Goal: Download file/media

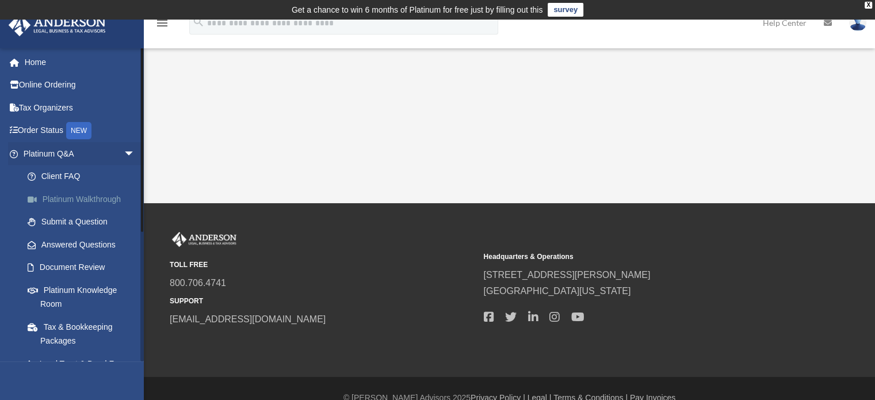
scroll to position [212, 0]
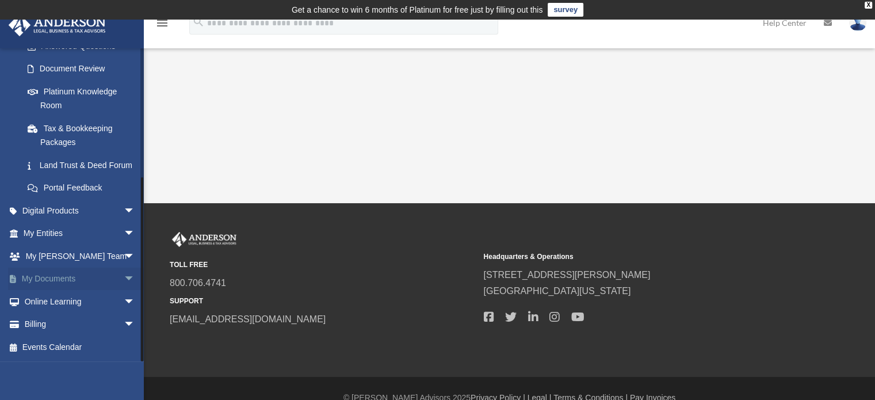
click at [52, 272] on link "My Documents arrow_drop_down" at bounding box center [80, 278] width 144 height 23
click at [124, 277] on span "arrow_drop_down" at bounding box center [135, 279] width 23 height 24
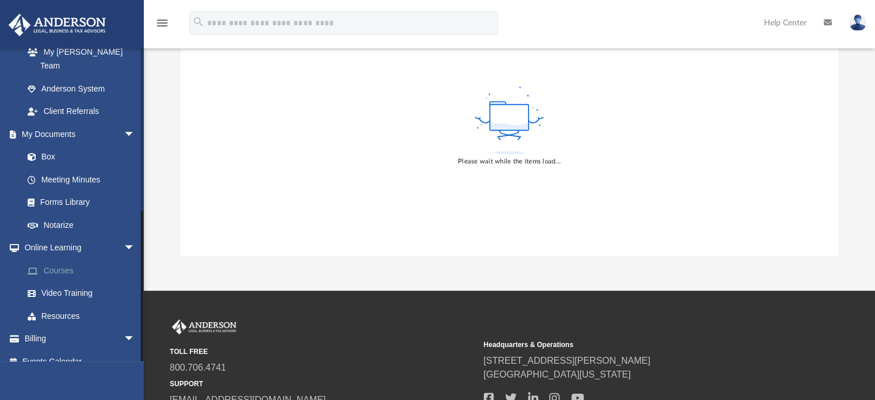
scroll to position [58, 0]
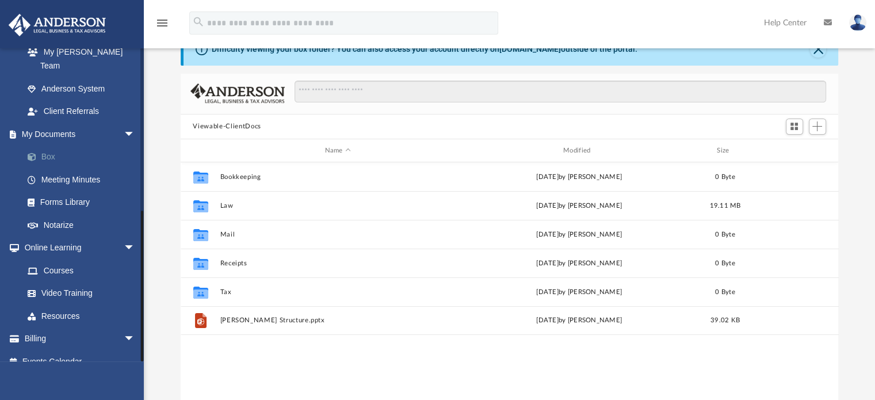
click at [48, 145] on link "Box" at bounding box center [84, 156] width 136 height 23
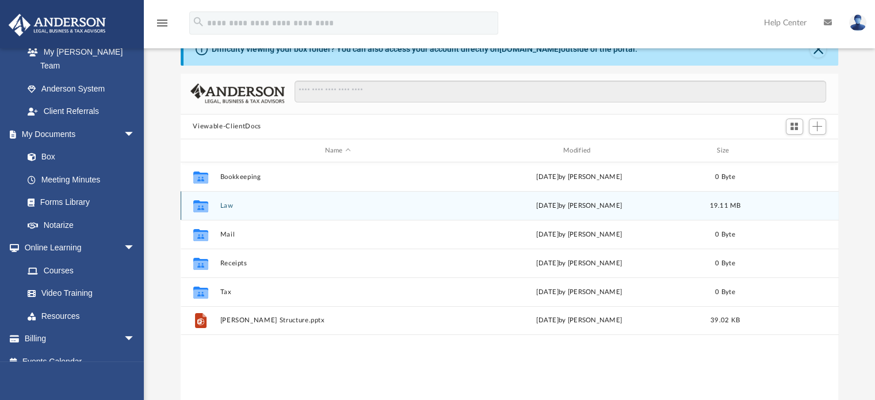
click at [227, 206] on button "Law" at bounding box center [338, 205] width 236 height 7
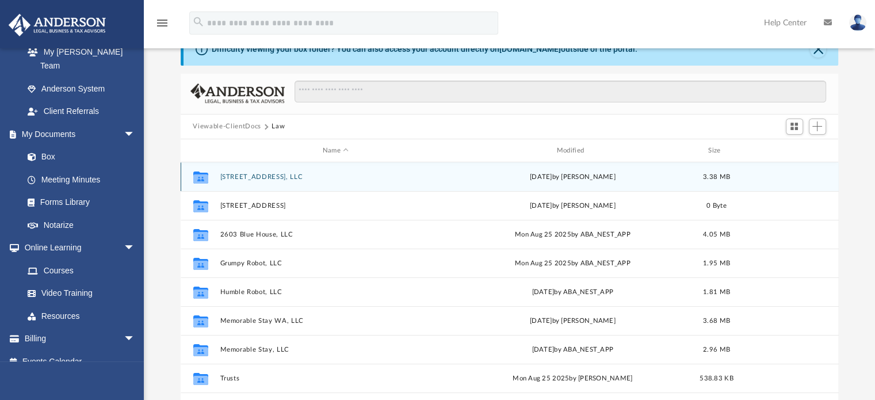
click at [278, 177] on button "[STREET_ADDRESS], LLC" at bounding box center [336, 176] width 232 height 7
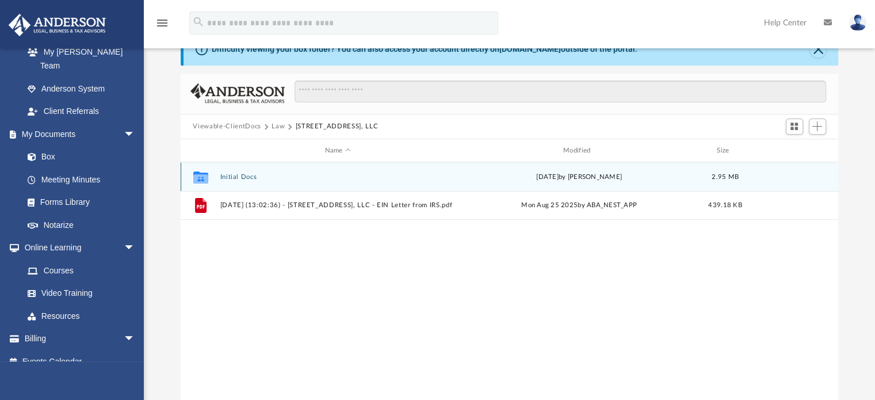
click at [248, 174] on button "Initial Docs" at bounding box center [338, 176] width 236 height 7
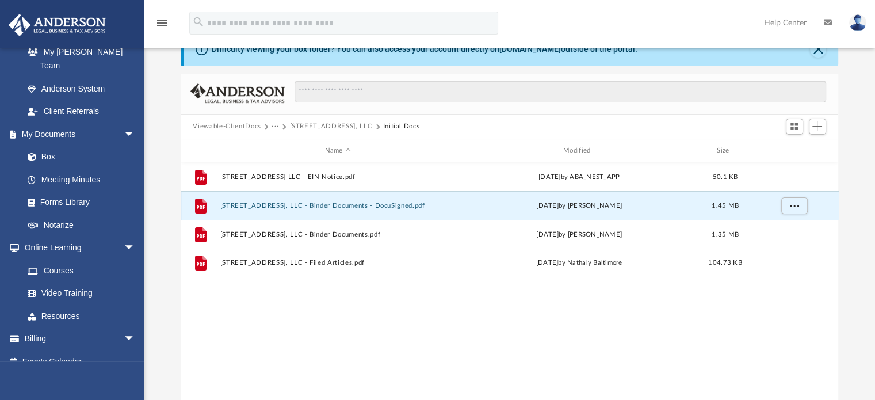
click at [326, 204] on button "1230 Dolphin Road, LLC - Binder Documents - DocuSigned.pdf" at bounding box center [338, 205] width 236 height 7
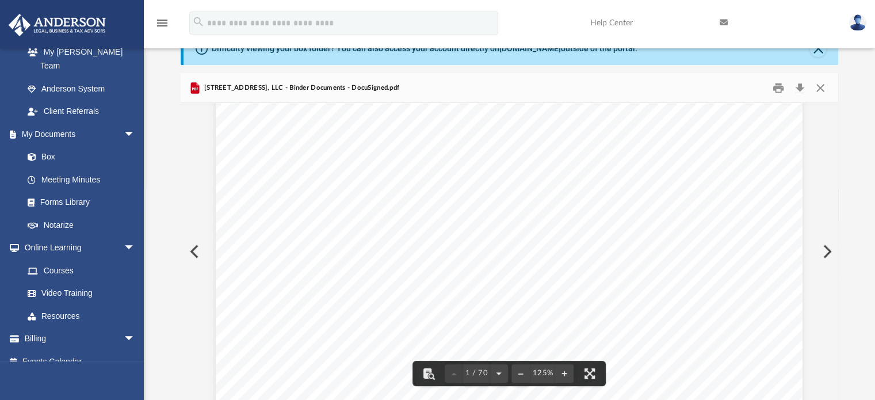
scroll to position [58, 0]
click at [801, 88] on button "Download" at bounding box center [800, 88] width 21 height 18
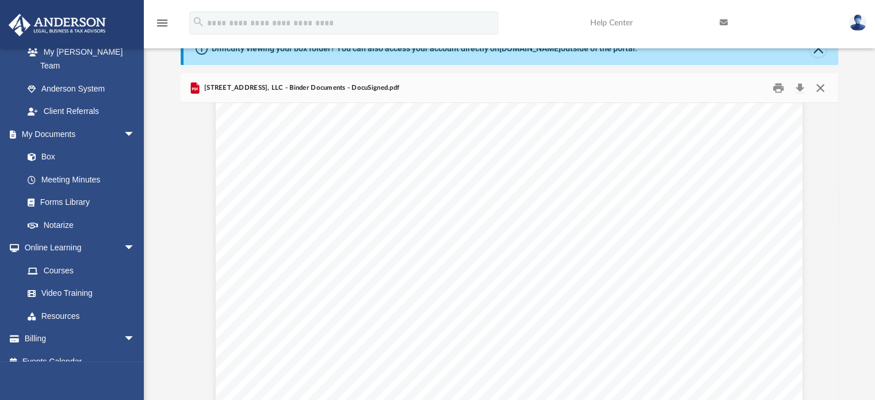
click at [819, 84] on button "Close" at bounding box center [820, 88] width 21 height 18
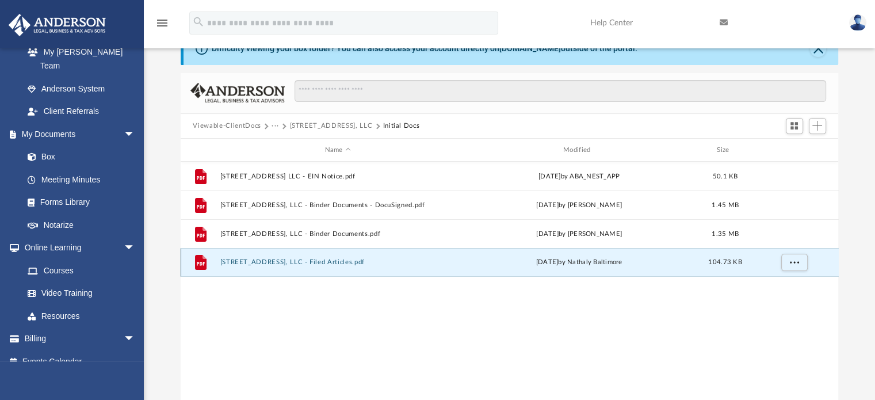
click at [331, 261] on button "1230 Dolphin Road, LLC - Filed Articles.pdf" at bounding box center [338, 262] width 236 height 7
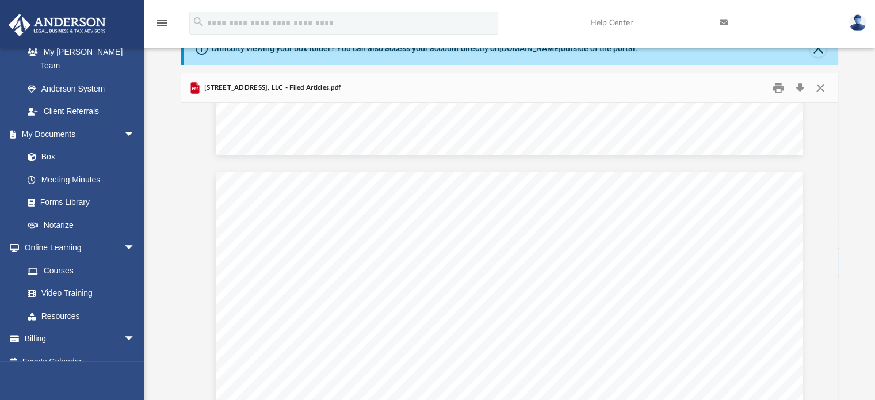
scroll to position [690, 0]
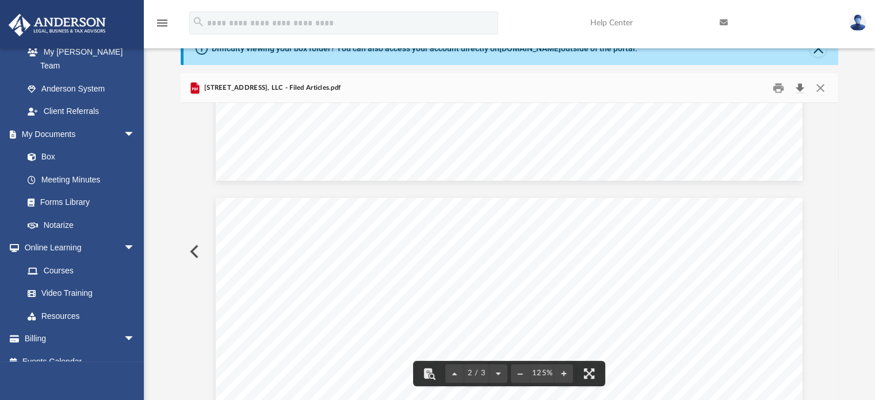
click at [799, 87] on button "Download" at bounding box center [800, 88] width 21 height 18
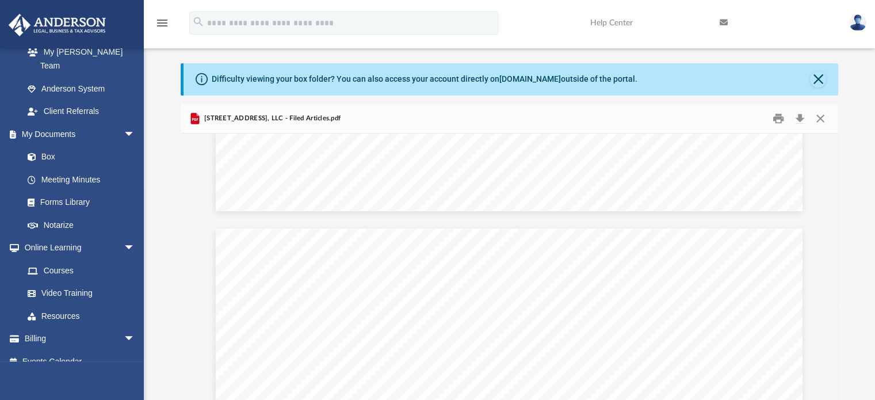
scroll to position [0, 0]
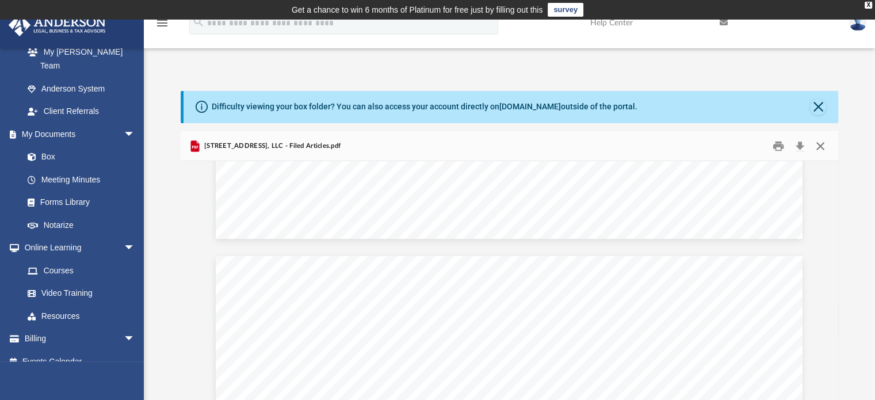
click at [821, 146] on button "Close" at bounding box center [820, 146] width 21 height 18
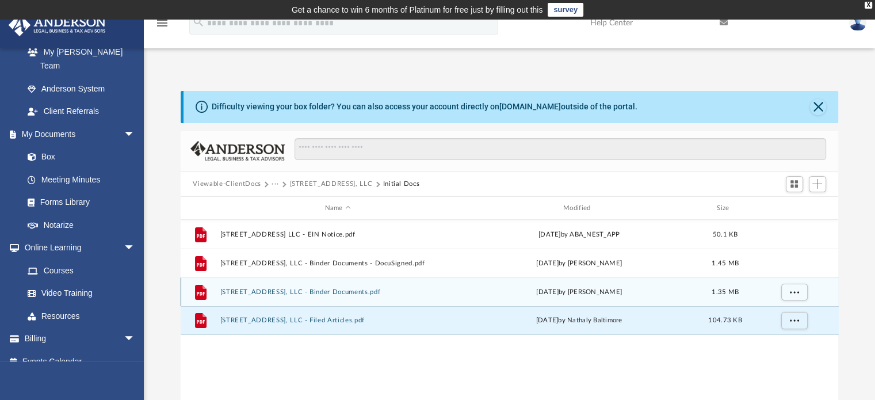
click at [350, 289] on button "1230 Dolphin Road, LLC - Binder Documents.pdf" at bounding box center [338, 291] width 236 height 7
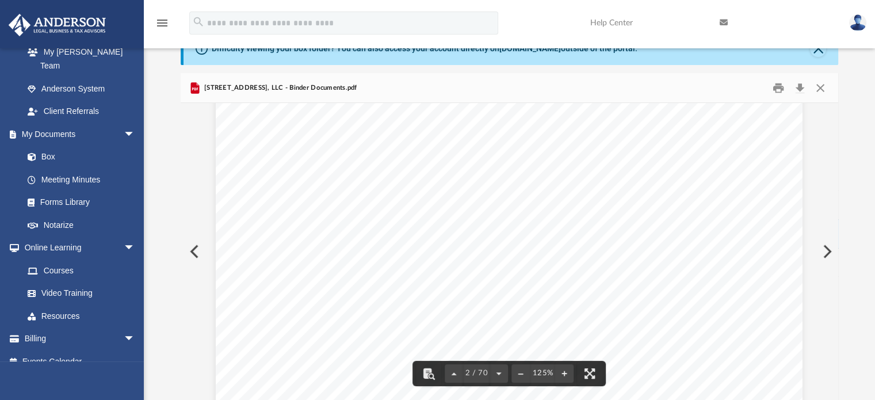
scroll to position [805, 0]
click at [821, 85] on button "Close" at bounding box center [820, 88] width 21 height 18
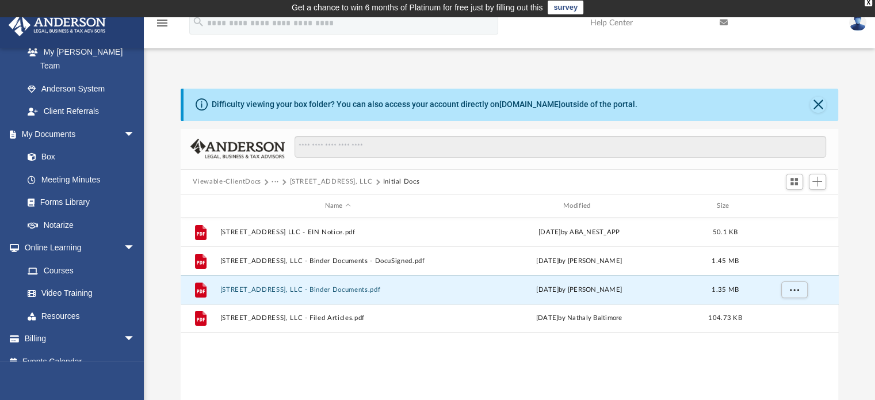
scroll to position [0, 0]
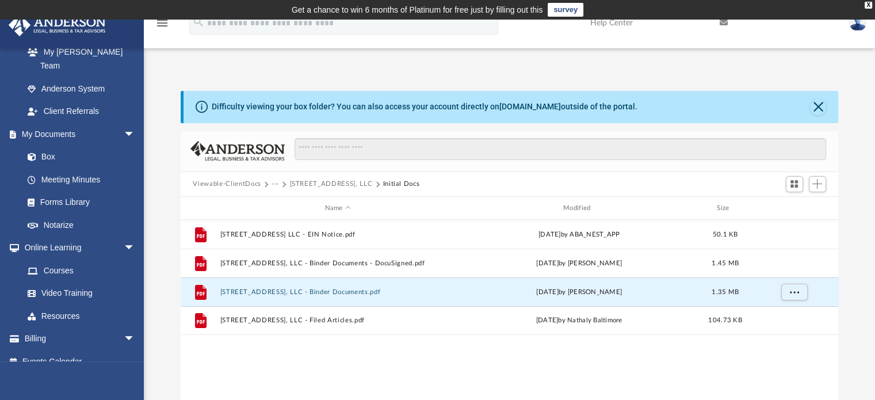
click at [244, 183] on button "Viewable-ClientDocs" at bounding box center [227, 184] width 68 height 10
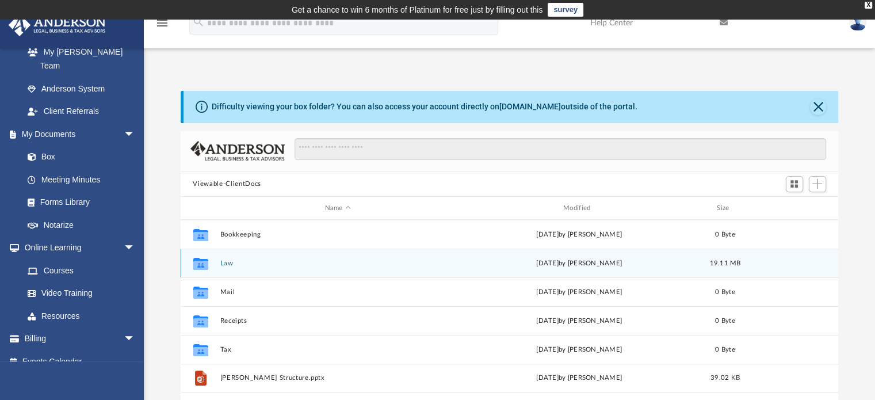
click at [229, 262] on button "Law" at bounding box center [338, 262] width 236 height 7
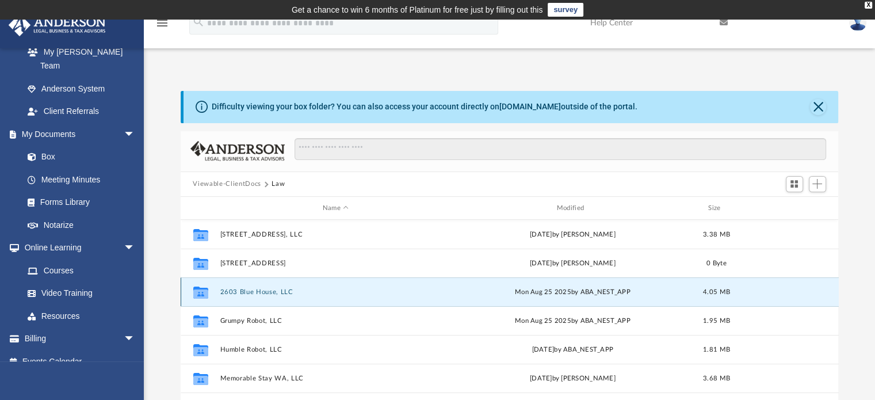
click at [257, 292] on button "2603 Blue House, LLC" at bounding box center [336, 291] width 232 height 7
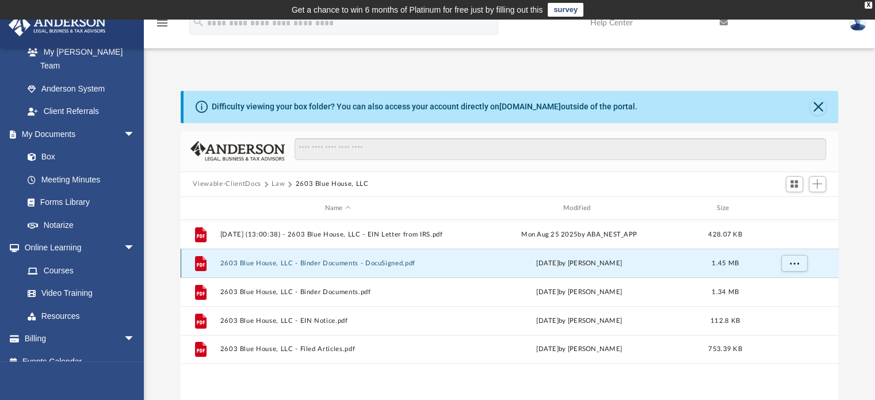
click at [330, 262] on button "2603 Blue House, LLC - Binder Documents - DocuSigned.pdf" at bounding box center [338, 262] width 236 height 7
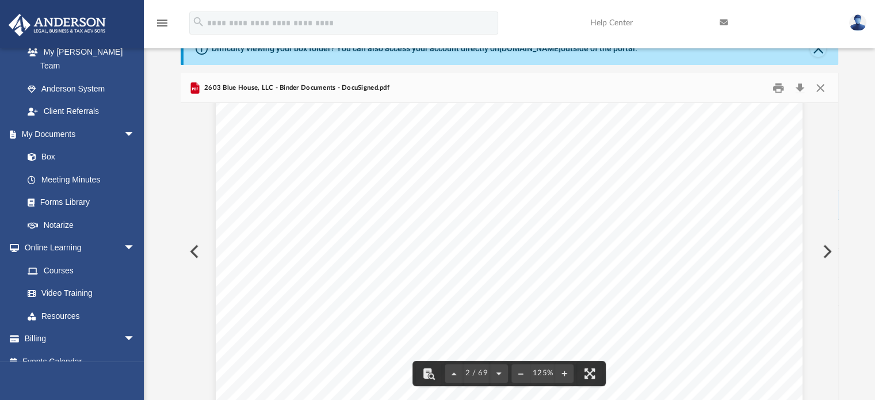
scroll to position [719, 0]
click at [798, 83] on button "Download" at bounding box center [800, 88] width 21 height 18
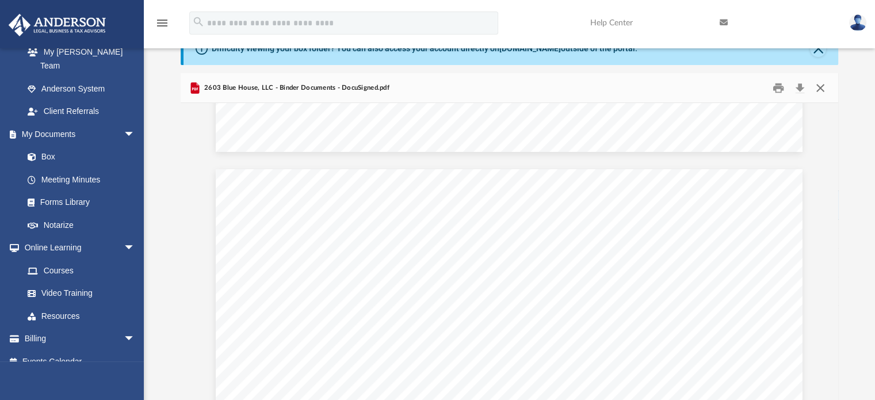
click at [821, 88] on button "Close" at bounding box center [820, 88] width 21 height 18
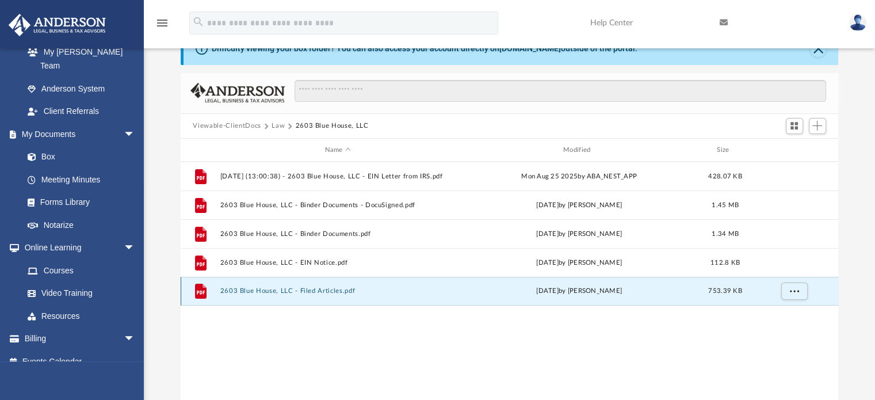
click at [324, 291] on button "2603 Blue House, LLC - Filed Articles.pdf" at bounding box center [338, 291] width 236 height 7
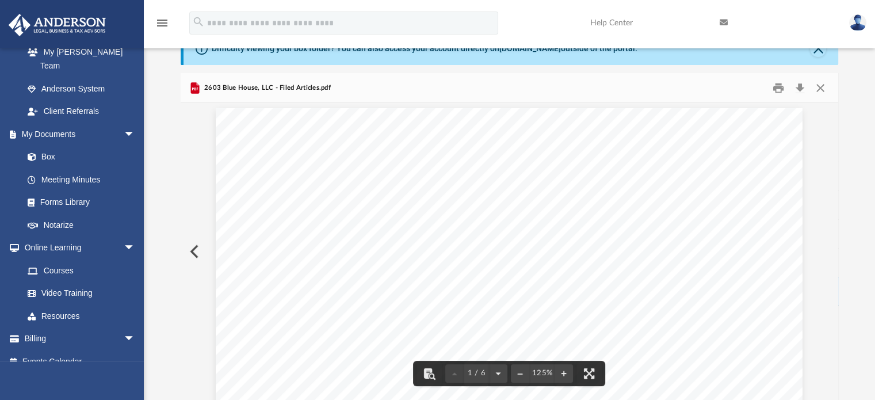
scroll to position [0, 0]
click at [800, 85] on button "Download" at bounding box center [800, 88] width 21 height 18
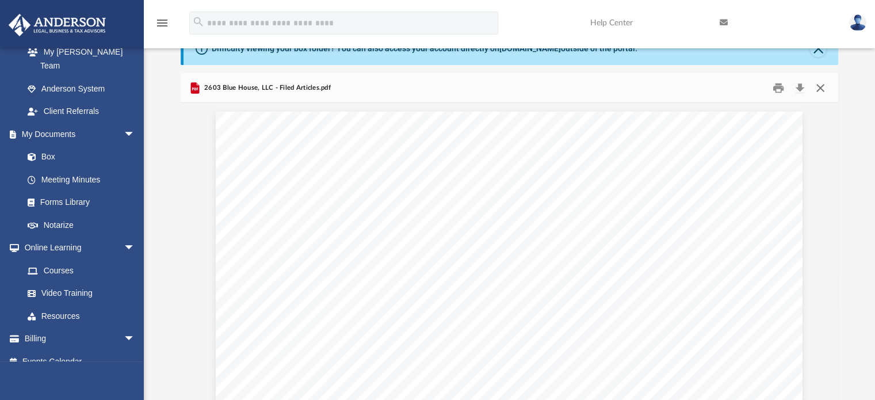
click at [821, 87] on button "Close" at bounding box center [820, 88] width 21 height 18
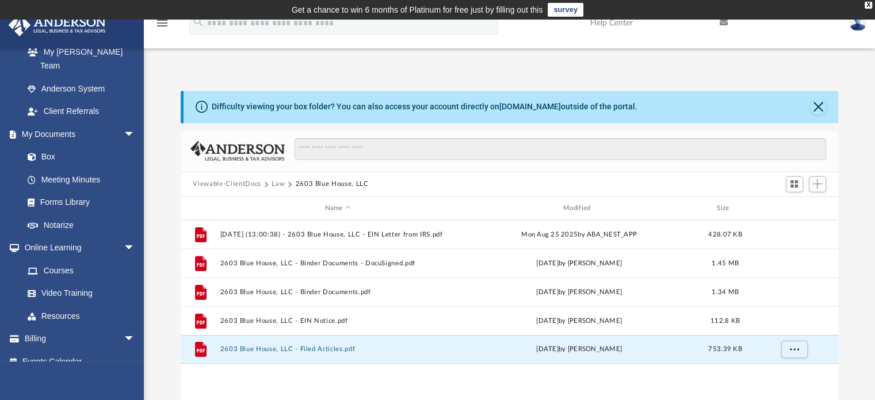
click at [249, 184] on button "Viewable-ClientDocs" at bounding box center [227, 184] width 68 height 10
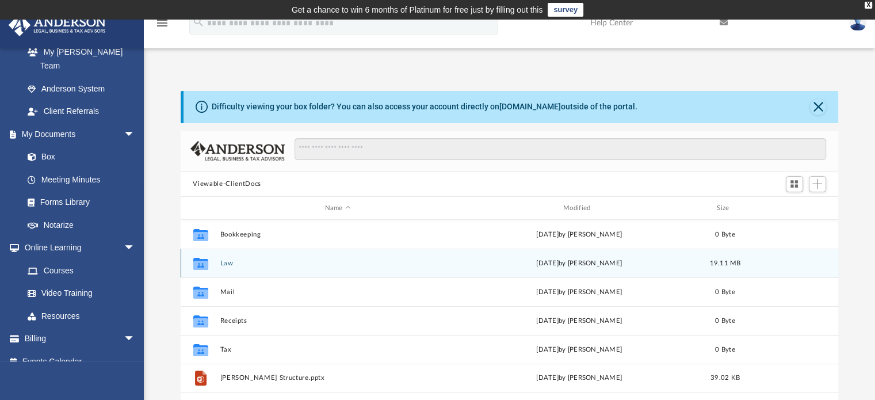
click at [224, 267] on div "Collaborated Folder Law [DATE] by [PERSON_NAME] 19.11 MB" at bounding box center [510, 262] width 658 height 29
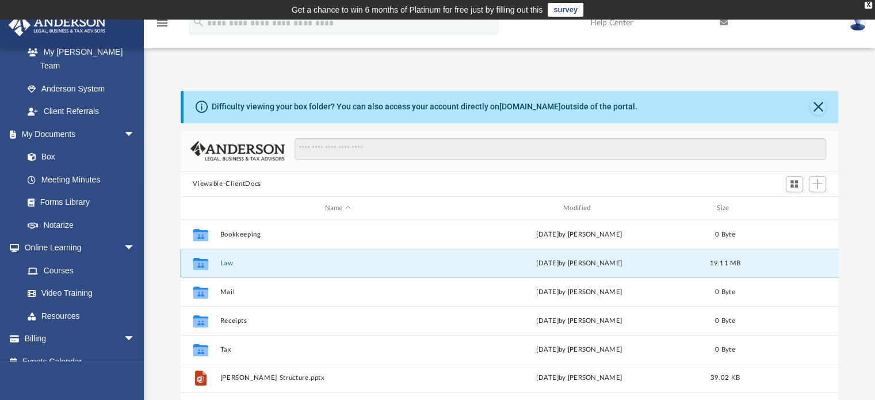
click at [224, 260] on button "Law" at bounding box center [338, 262] width 236 height 7
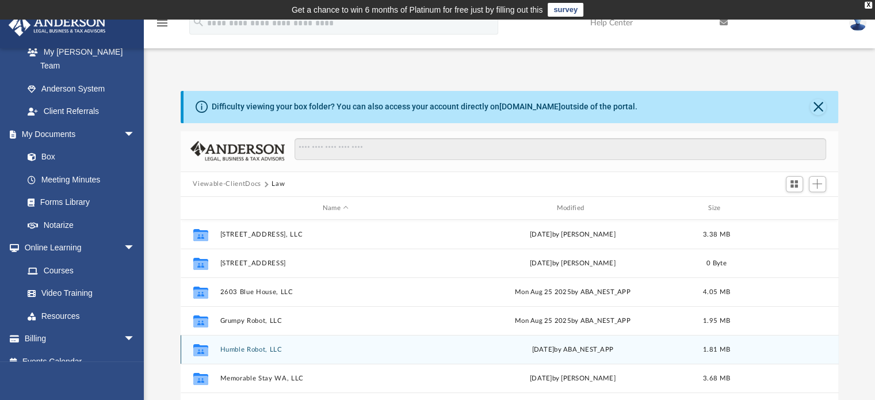
click at [253, 349] on button "Humble Robot, LLC" at bounding box center [336, 349] width 232 height 7
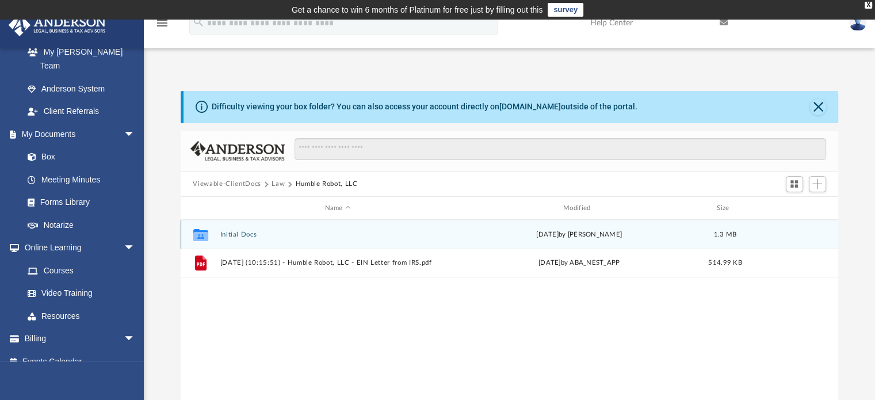
click at [243, 233] on button "Initial Docs" at bounding box center [338, 234] width 236 height 7
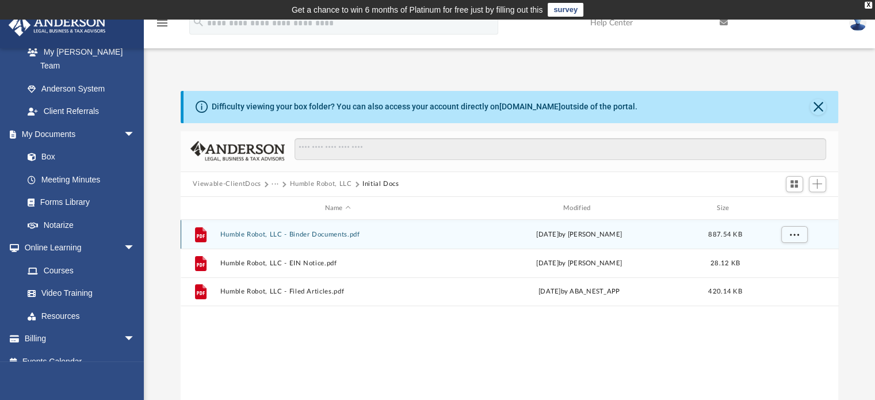
click at [326, 233] on button "Humble Robot, LLC - Binder Documents.pdf" at bounding box center [338, 234] width 236 height 7
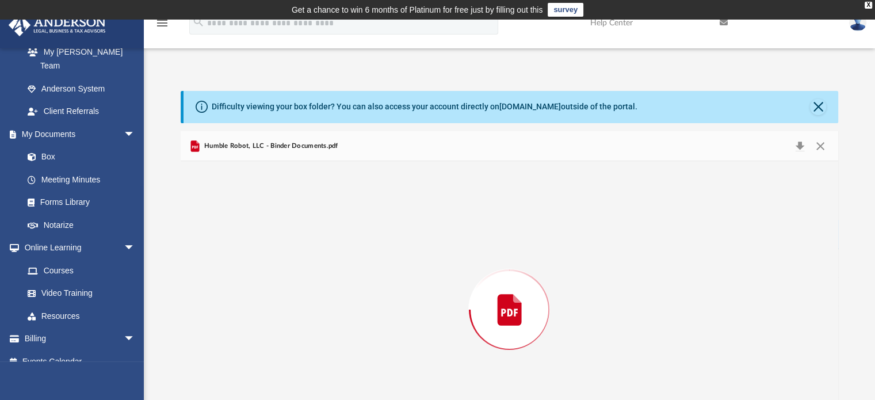
scroll to position [58, 0]
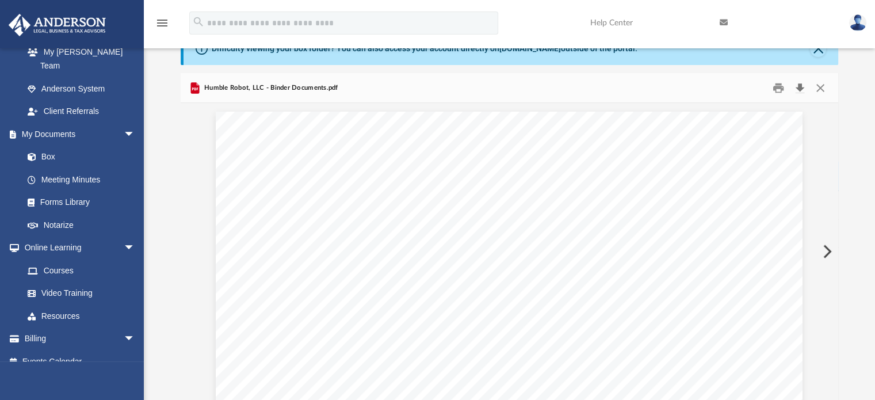
click at [799, 85] on button "Download" at bounding box center [800, 88] width 21 height 18
click at [812, 13] on link at bounding box center [775, 22] width 129 height 45
click at [822, 85] on button "Close" at bounding box center [820, 88] width 21 height 18
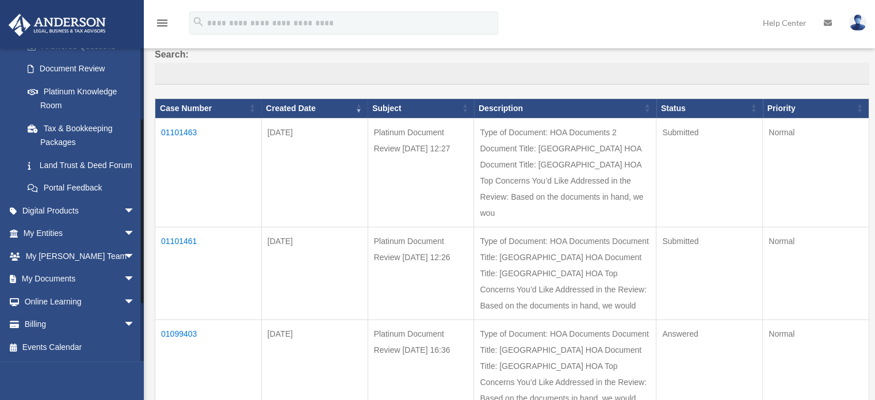
scroll to position [212, 0]
click at [124, 279] on span "arrow_drop_down" at bounding box center [135, 279] width 23 height 24
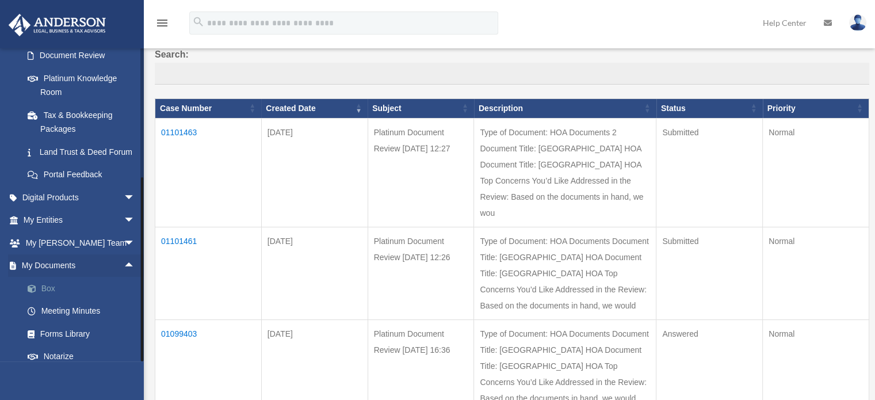
click at [44, 300] on link "Box" at bounding box center [84, 288] width 136 height 23
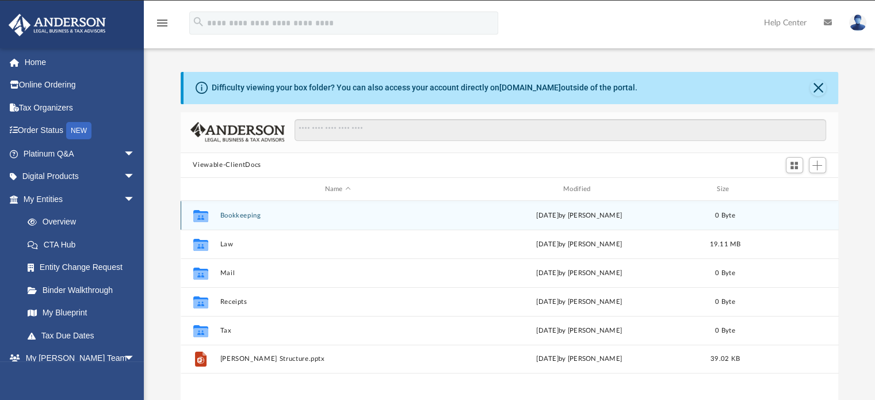
scroll to position [252, 649]
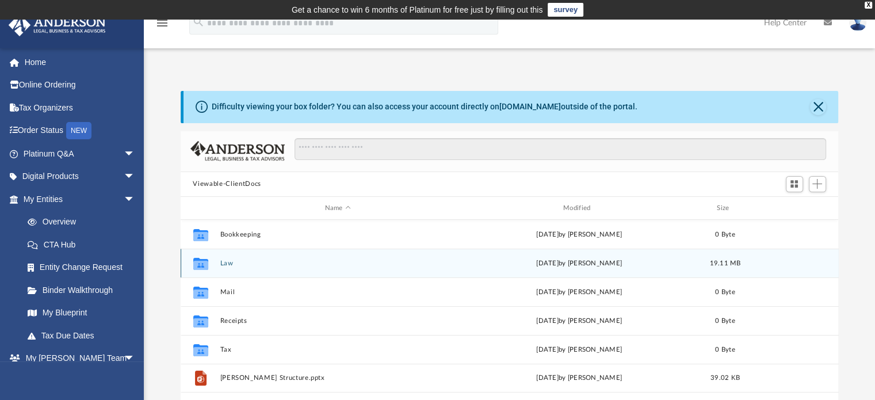
click at [228, 265] on button "Law" at bounding box center [338, 262] width 236 height 7
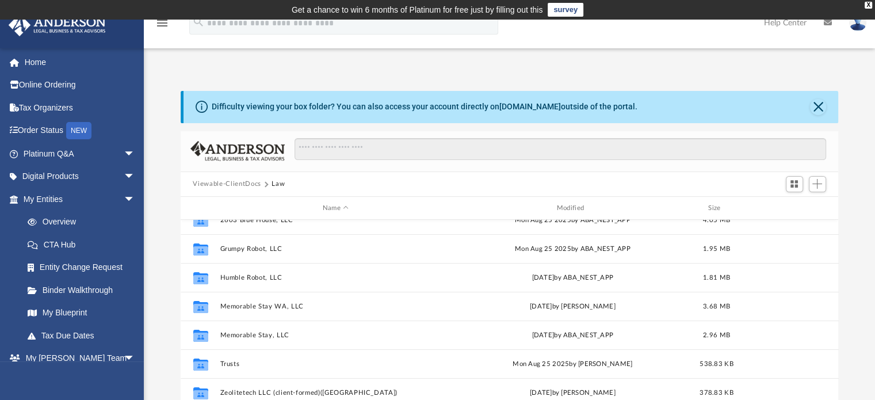
scroll to position [78, 0]
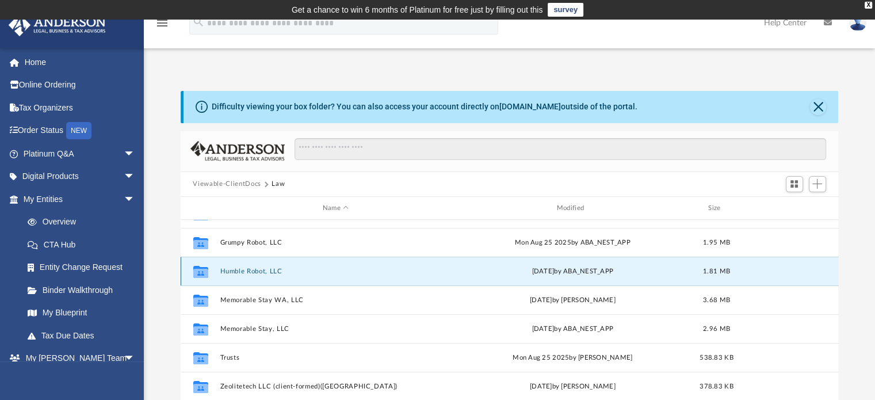
click at [262, 271] on button "Humble Robot, LLC" at bounding box center [336, 270] width 232 height 7
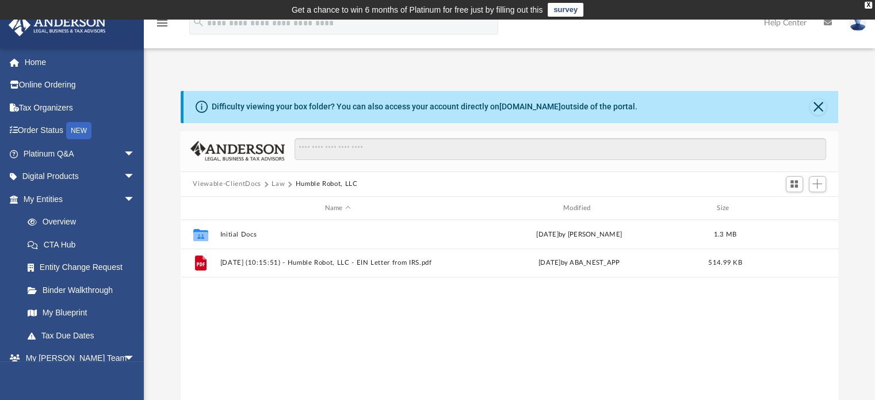
scroll to position [0, 0]
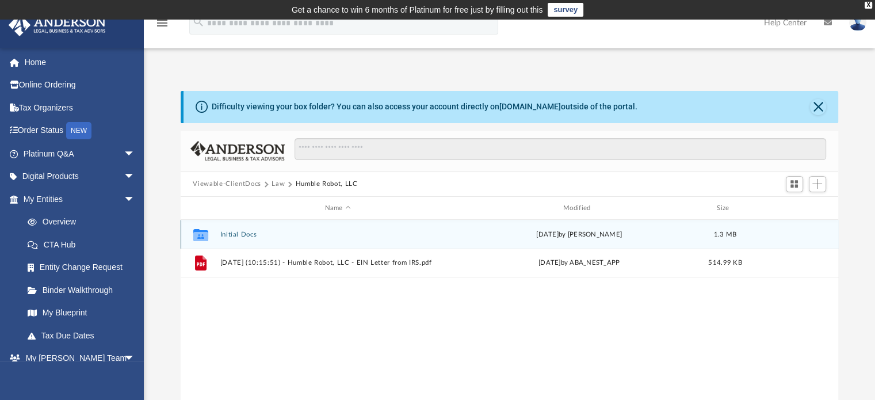
click at [246, 235] on button "Initial Docs" at bounding box center [338, 234] width 236 height 7
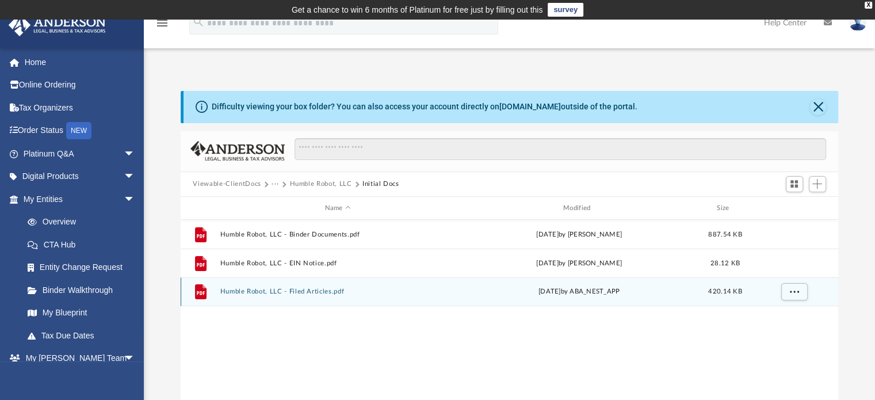
click at [311, 291] on button "Humble Robot, LLC - Filed Articles.pdf" at bounding box center [338, 291] width 236 height 7
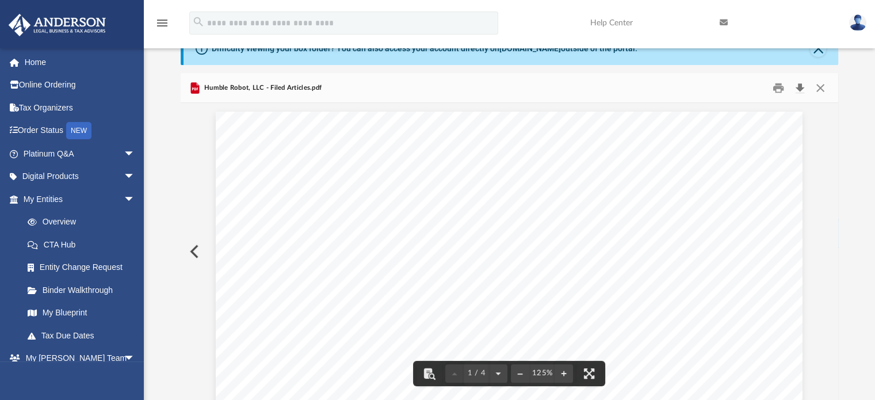
click at [799, 85] on button "Download" at bounding box center [800, 88] width 21 height 18
click at [470, 88] on div "Humble Robot, LLC - Filed Articles.pdf" at bounding box center [510, 88] width 658 height 30
click at [821, 85] on button "Close" at bounding box center [820, 88] width 21 height 18
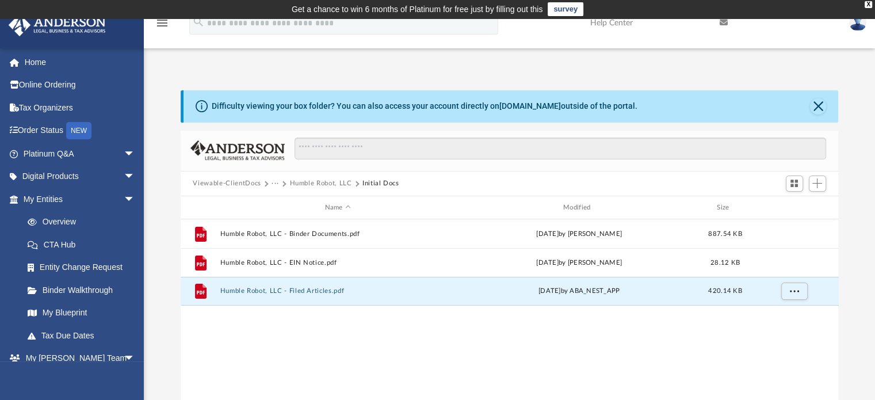
scroll to position [0, 0]
click at [248, 183] on button "Viewable-ClientDocs" at bounding box center [227, 184] width 68 height 10
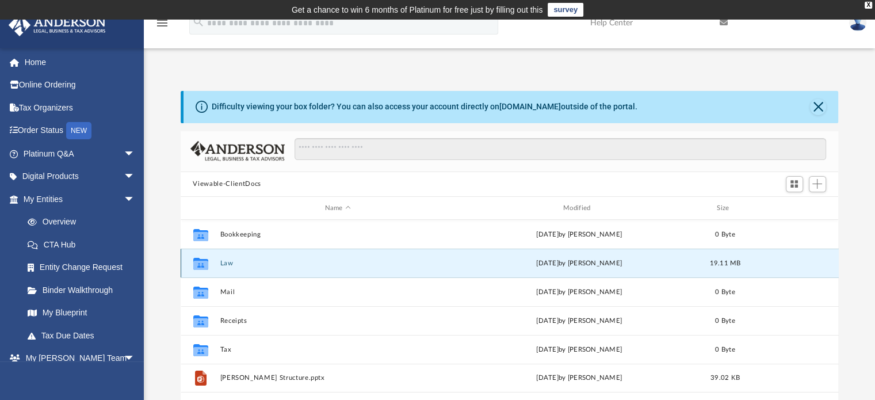
click at [225, 266] on button "Law" at bounding box center [338, 262] width 236 height 7
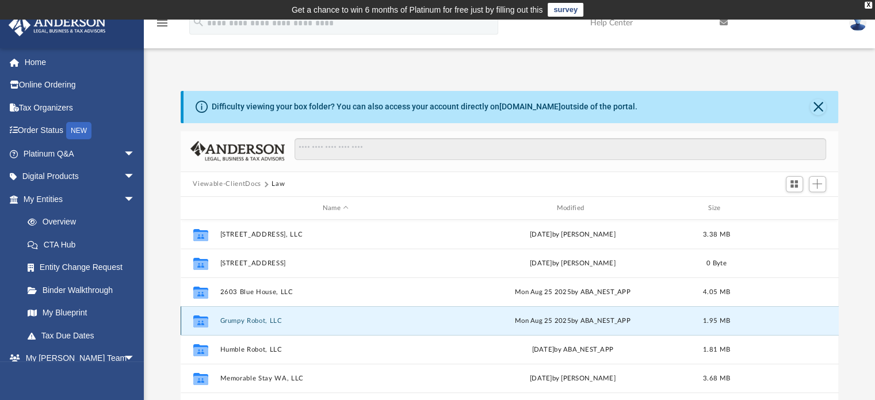
click at [255, 320] on button "Grumpy Robot, LLC" at bounding box center [336, 320] width 232 height 7
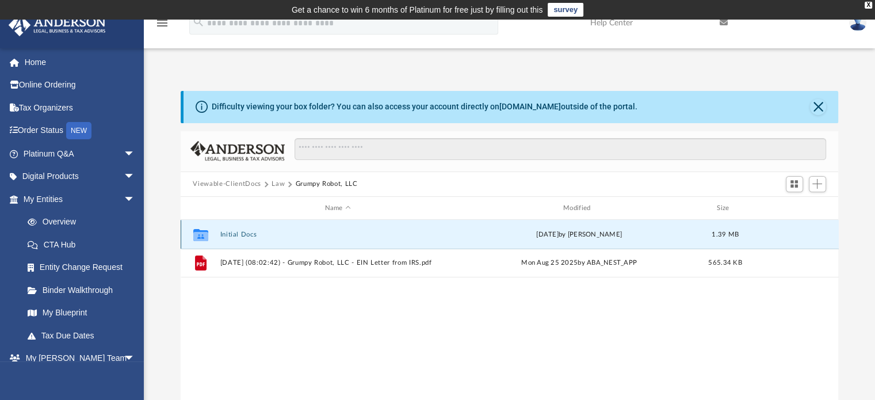
click at [248, 232] on button "Initial Docs" at bounding box center [338, 234] width 236 height 7
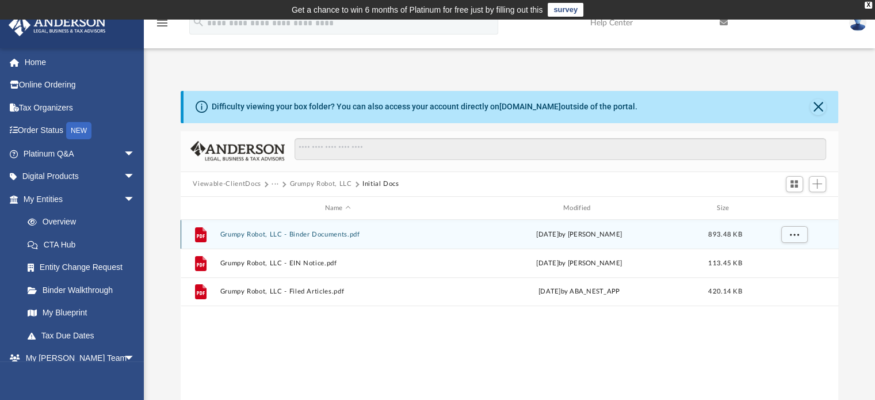
click at [323, 233] on button "Grumpy Robot, LLC - Binder Documents.pdf" at bounding box center [338, 234] width 236 height 7
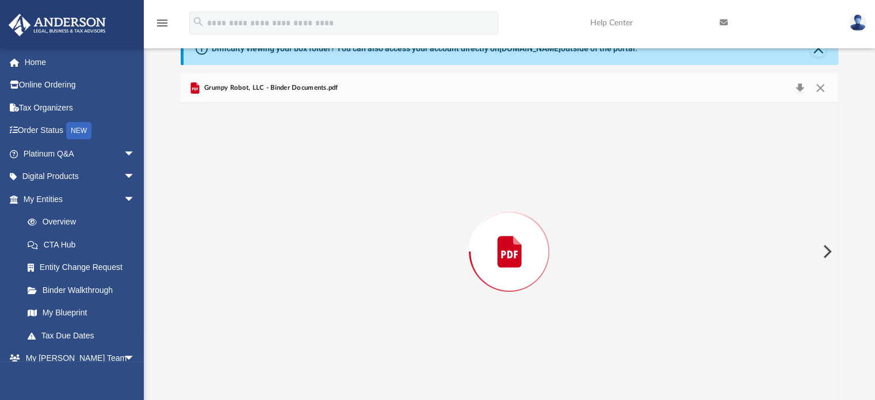
scroll to position [61334, 0]
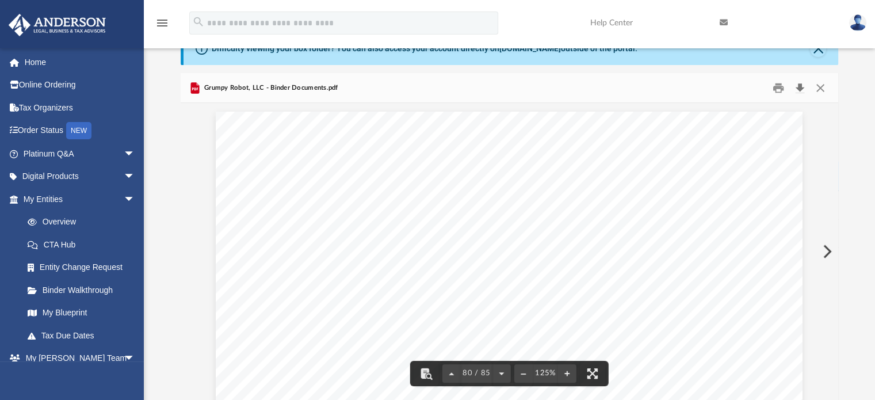
click at [798, 85] on button "Download" at bounding box center [800, 88] width 21 height 18
click at [819, 89] on button "Close" at bounding box center [820, 88] width 21 height 18
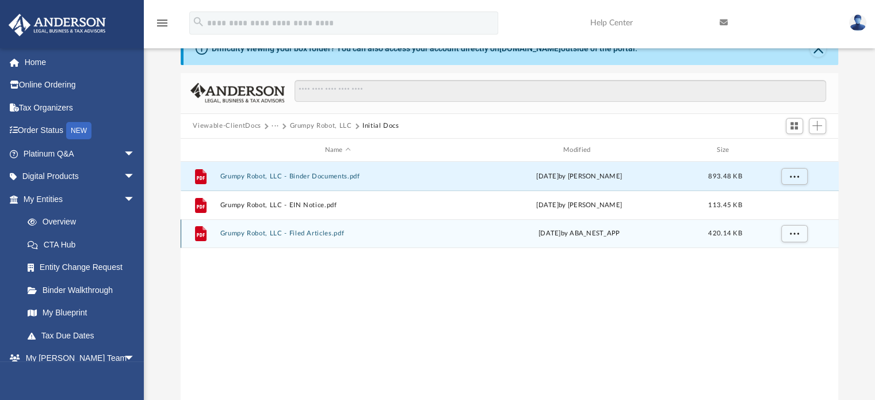
click at [313, 233] on button "Grumpy Robot, LLC - Filed Articles.pdf" at bounding box center [338, 233] width 236 height 7
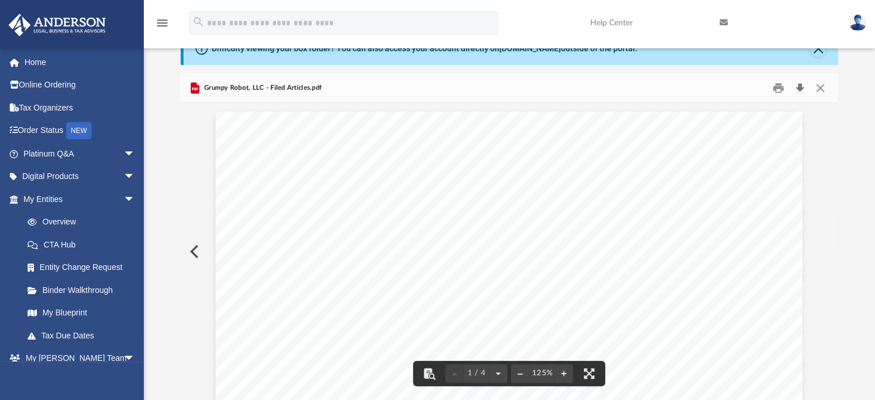
click at [798, 85] on button "Download" at bounding box center [800, 88] width 21 height 18
click at [821, 85] on button "Close" at bounding box center [820, 88] width 21 height 18
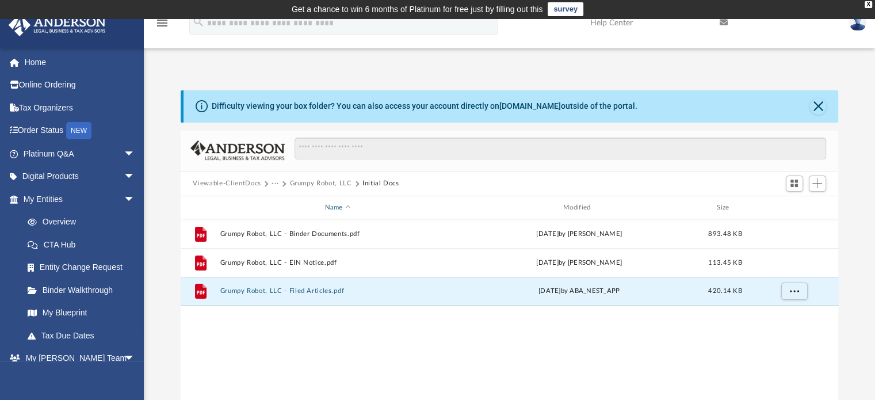
scroll to position [0, 0]
click at [235, 181] on button "Viewable-ClientDocs" at bounding box center [227, 184] width 68 height 10
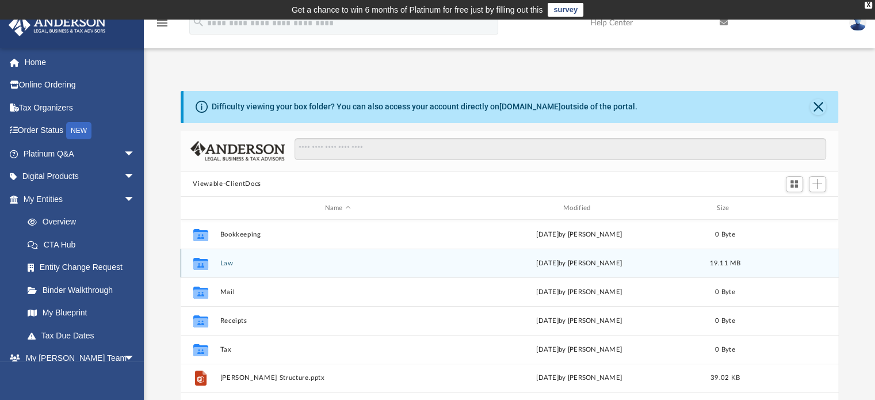
click at [227, 263] on button "Law" at bounding box center [338, 262] width 236 height 7
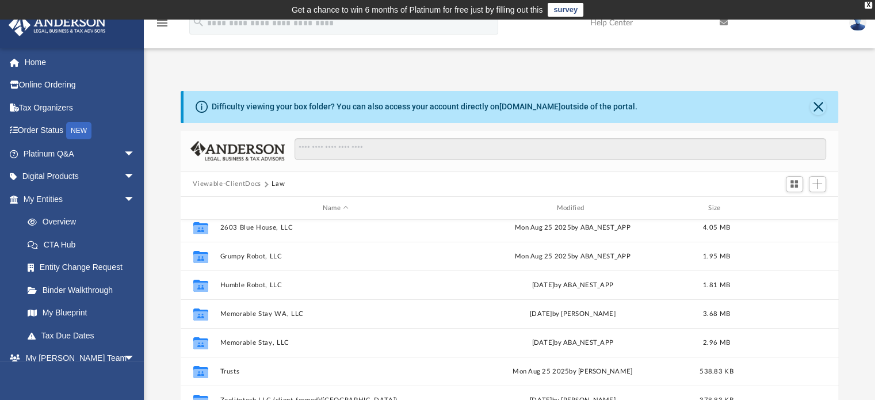
scroll to position [78, 0]
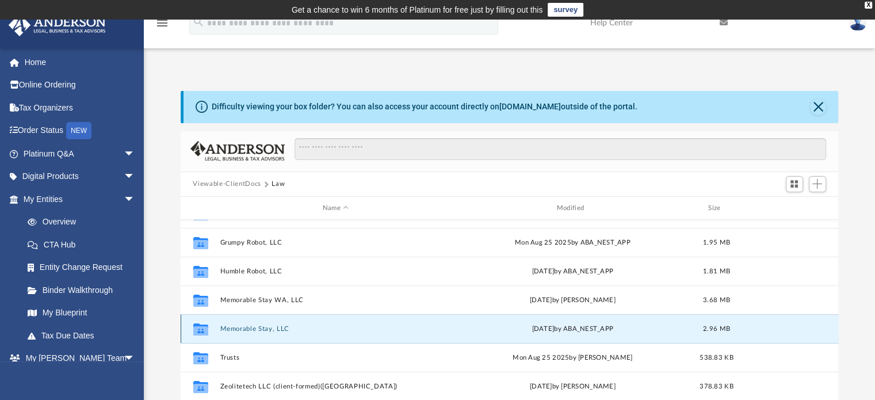
click at [259, 329] on button "Memorable Stay, LLC" at bounding box center [336, 328] width 232 height 7
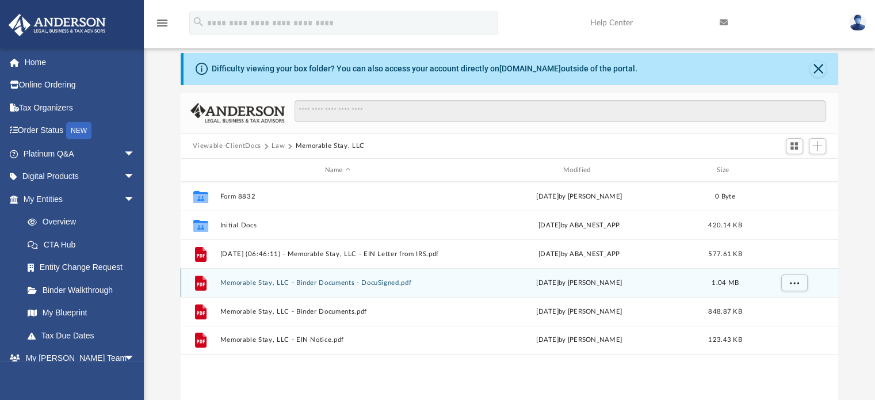
scroll to position [58, 0]
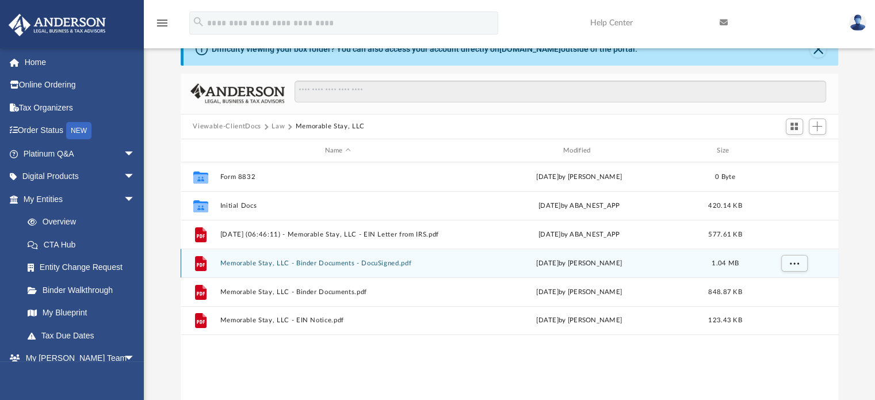
click at [338, 260] on button "Memorable Stay, LLC - Binder Documents - DocuSigned.pdf" at bounding box center [338, 262] width 236 height 7
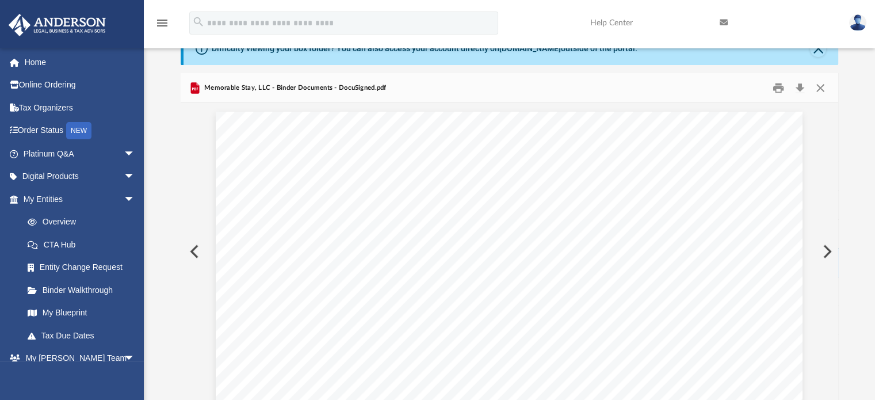
scroll to position [776, 0]
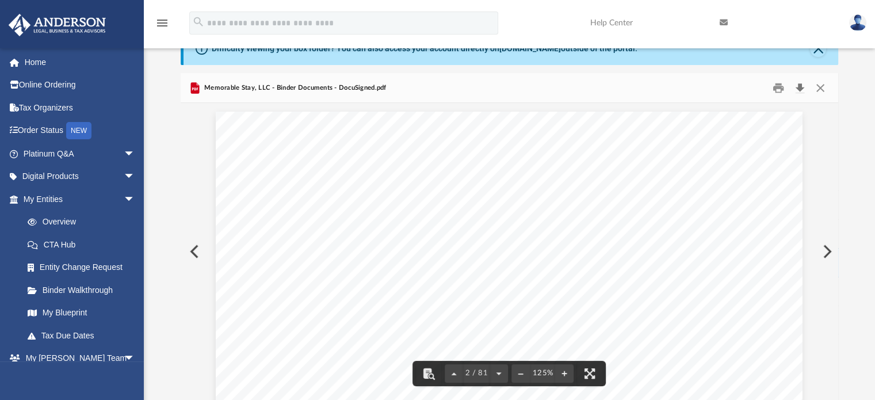
click at [801, 88] on button "Download" at bounding box center [800, 88] width 21 height 18
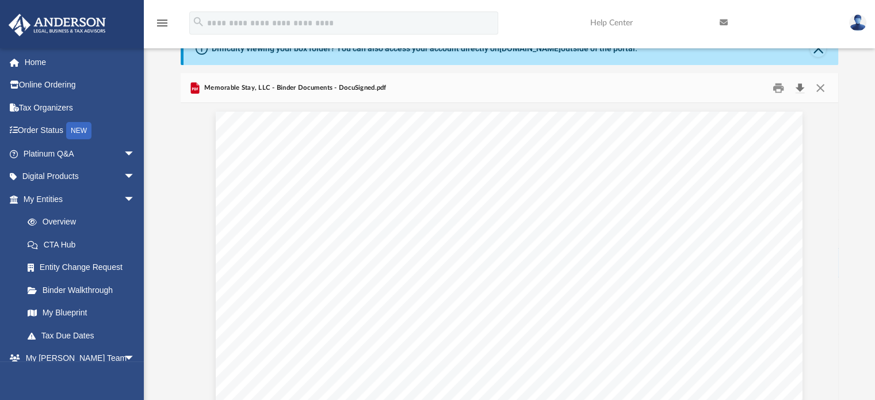
click at [798, 86] on button "Download" at bounding box center [800, 88] width 21 height 18
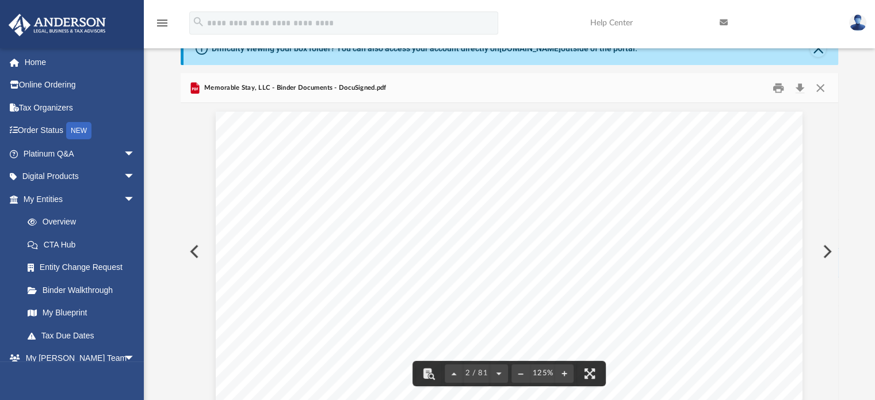
click at [814, 25] on link at bounding box center [775, 22] width 129 height 45
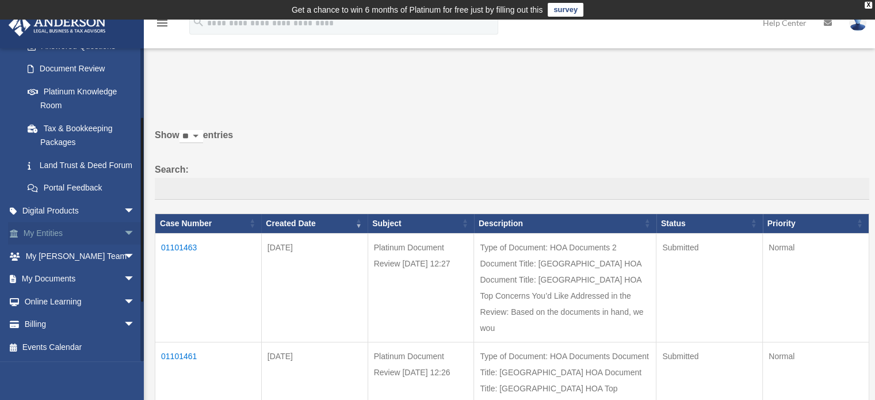
scroll to position [212, 0]
click at [124, 277] on span "arrow_drop_down" at bounding box center [135, 279] width 23 height 24
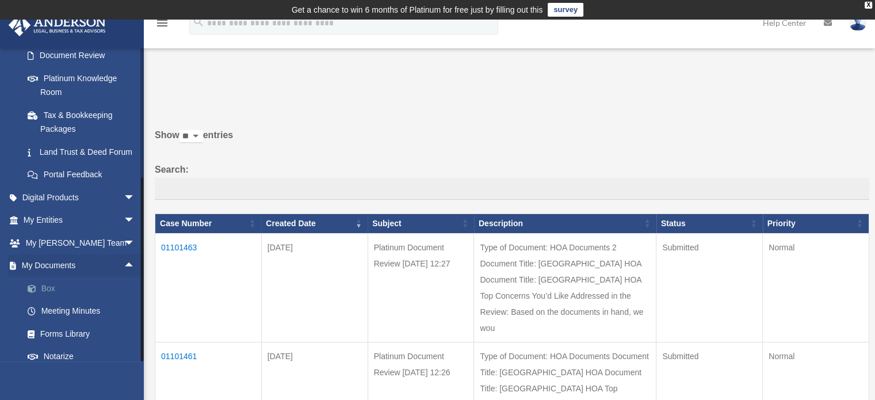
click at [47, 300] on link "Box" at bounding box center [84, 288] width 136 height 23
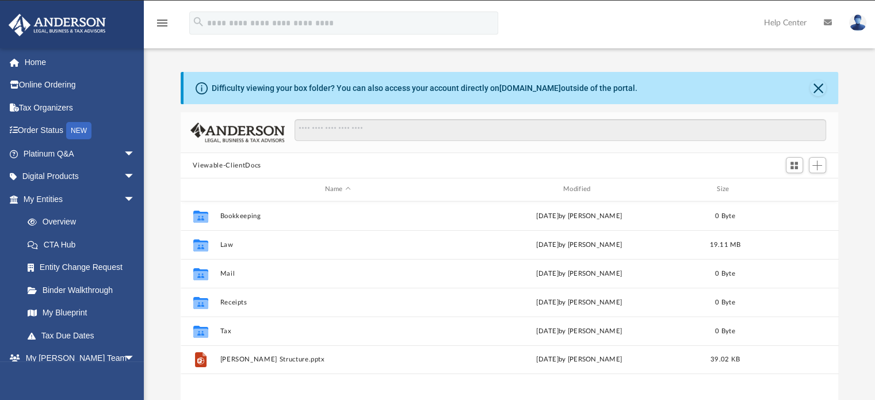
scroll to position [252, 649]
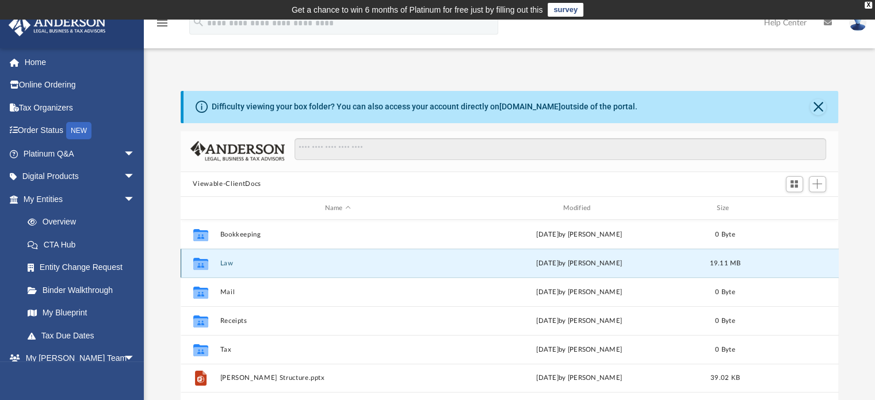
click at [223, 263] on button "Law" at bounding box center [338, 262] width 236 height 7
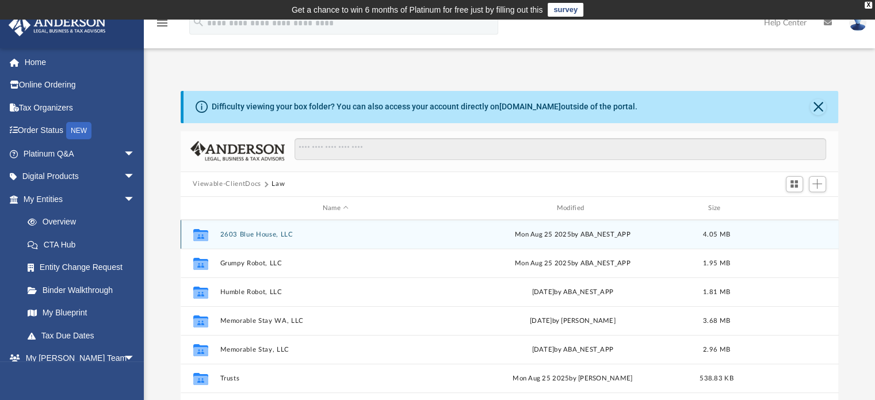
scroll to position [78, 0]
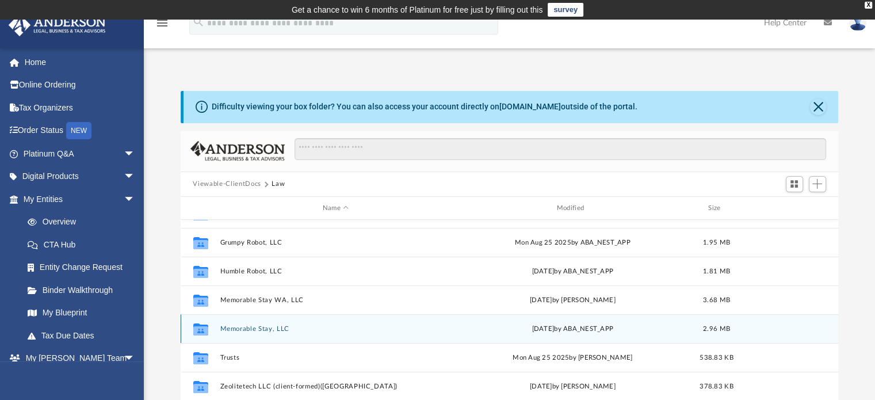
click at [266, 328] on button "Memorable Stay, LLC" at bounding box center [336, 328] width 232 height 7
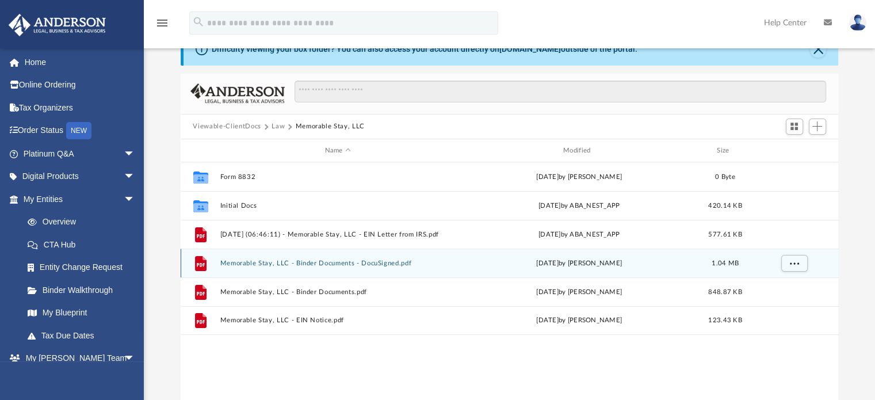
scroll to position [115, 0]
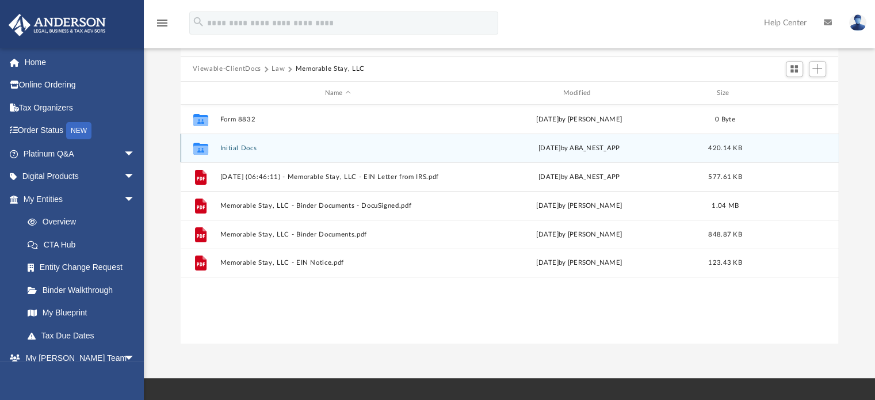
click at [248, 146] on button "Initial Docs" at bounding box center [338, 147] width 236 height 7
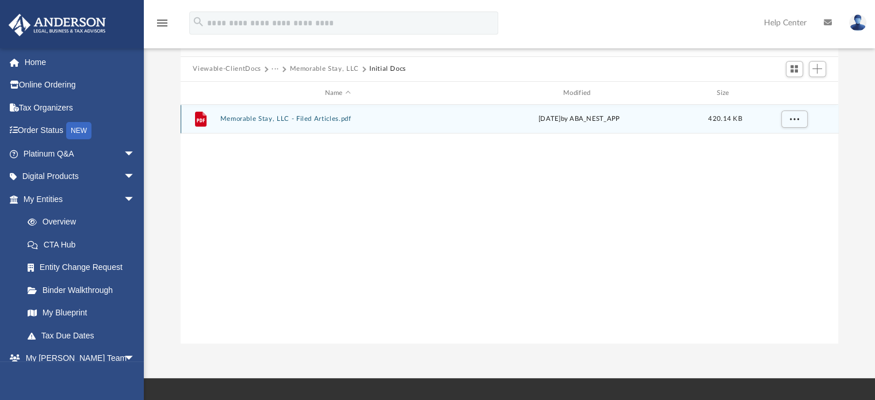
click at [320, 121] on button "Memorable Stay, LLC - Filed Articles.pdf" at bounding box center [338, 119] width 236 height 7
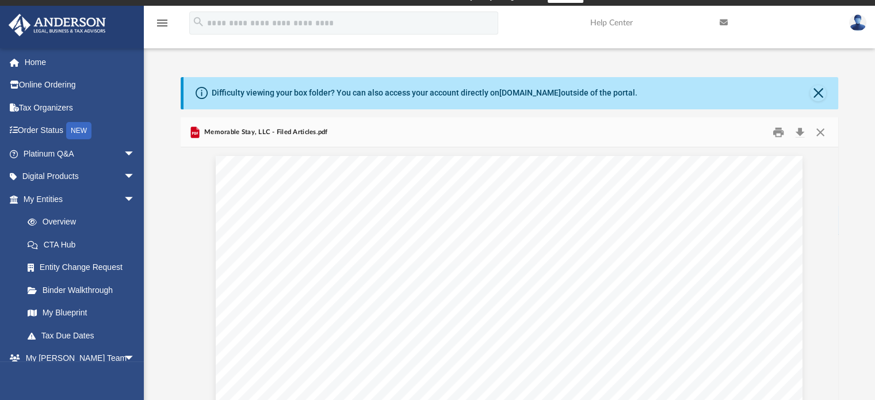
scroll to position [0, 0]
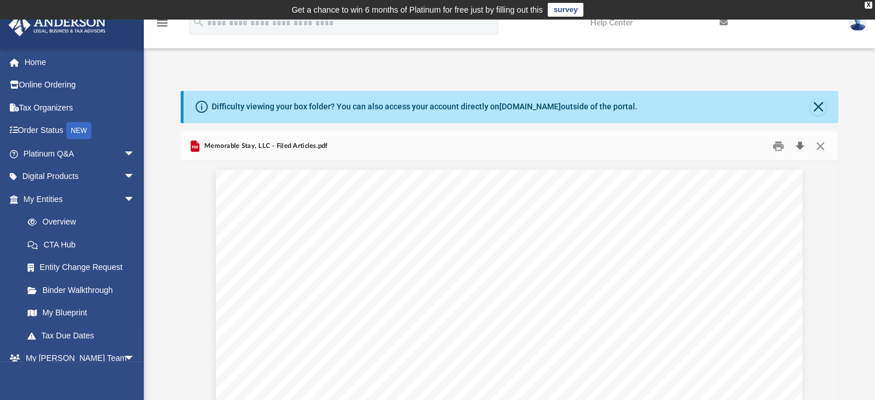
click at [798, 144] on button "Download" at bounding box center [800, 146] width 21 height 18
click at [819, 144] on button "Close" at bounding box center [820, 146] width 21 height 18
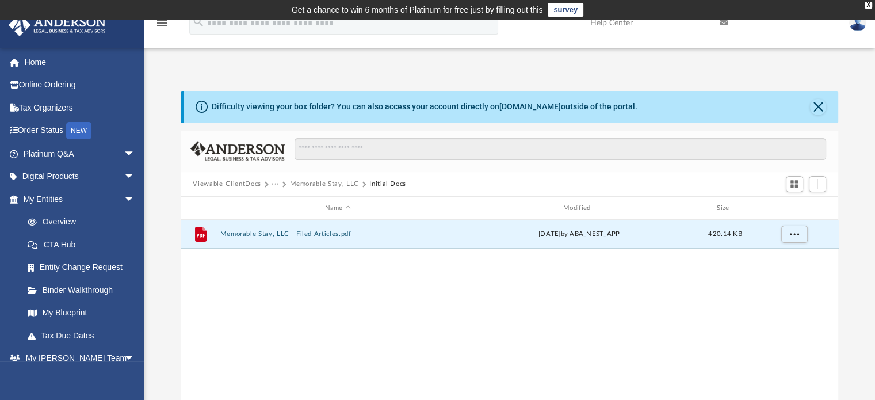
click at [250, 182] on button "Viewable-ClientDocs" at bounding box center [227, 184] width 68 height 10
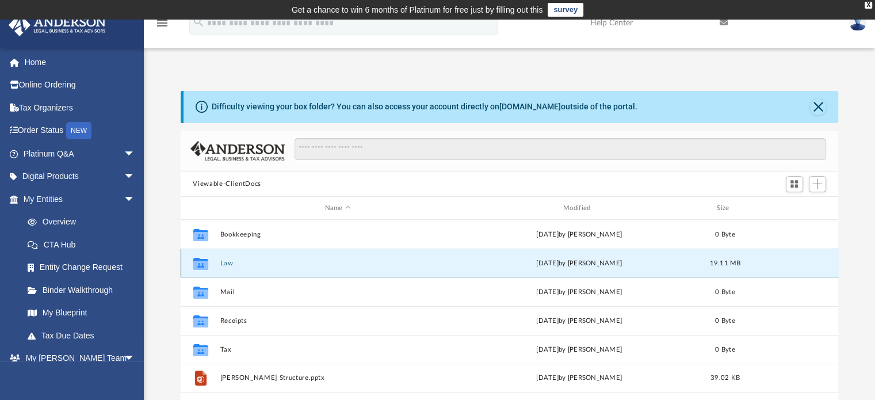
click at [228, 262] on button "Law" at bounding box center [338, 262] width 236 height 7
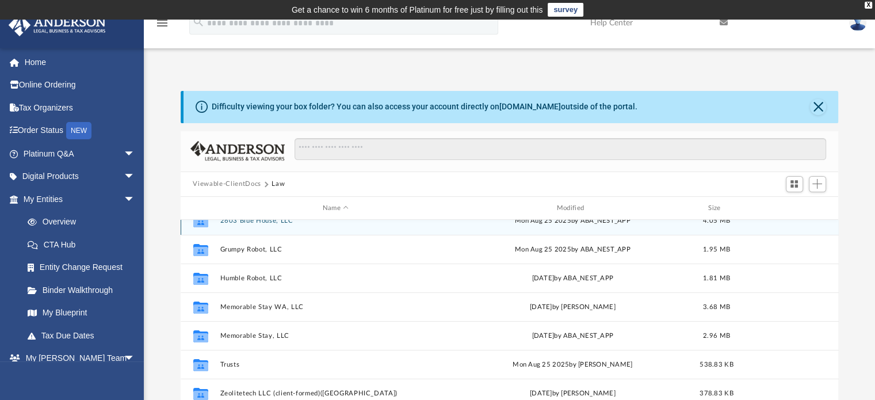
scroll to position [78, 0]
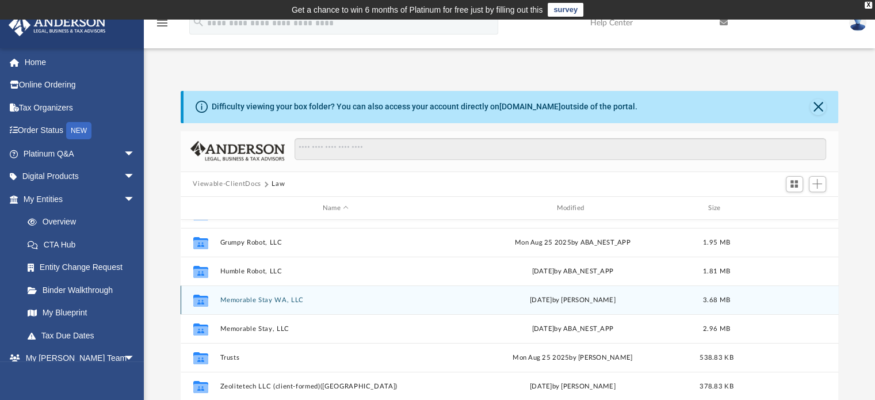
click at [271, 298] on button "Memorable Stay WA, LLC" at bounding box center [336, 299] width 232 height 7
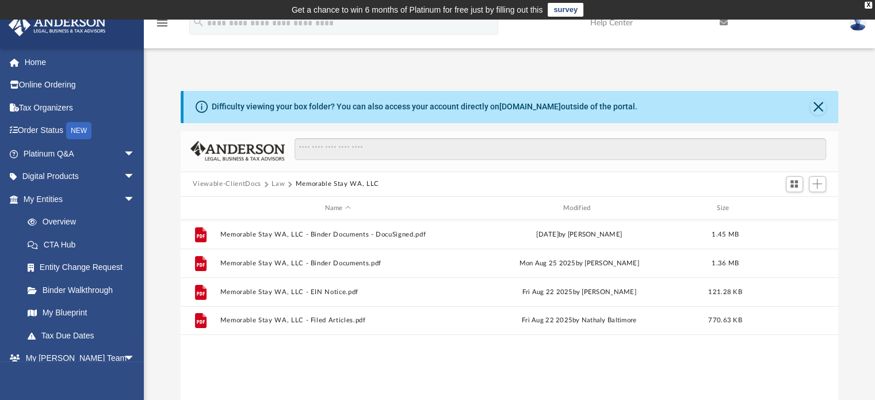
scroll to position [0, 0]
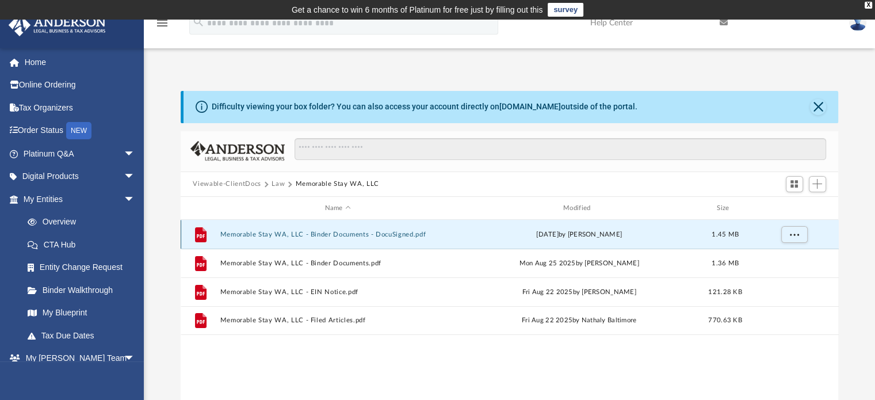
click at [338, 236] on button "Memorable Stay WA, LLC - Binder Documents - DocuSigned.pdf" at bounding box center [338, 234] width 236 height 7
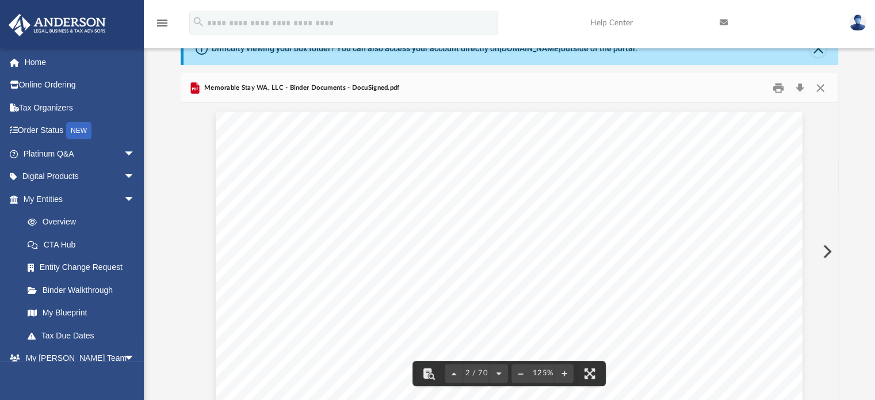
scroll to position [776, 0]
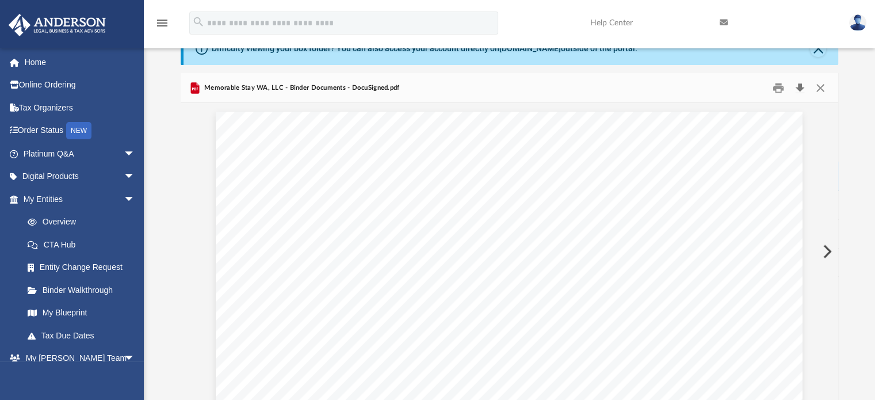
click at [799, 85] on button "Download" at bounding box center [800, 88] width 21 height 18
click at [858, 94] on div "Difficulty viewing your box folder? You can also access your account directly o…" at bounding box center [509, 216] width 731 height 367
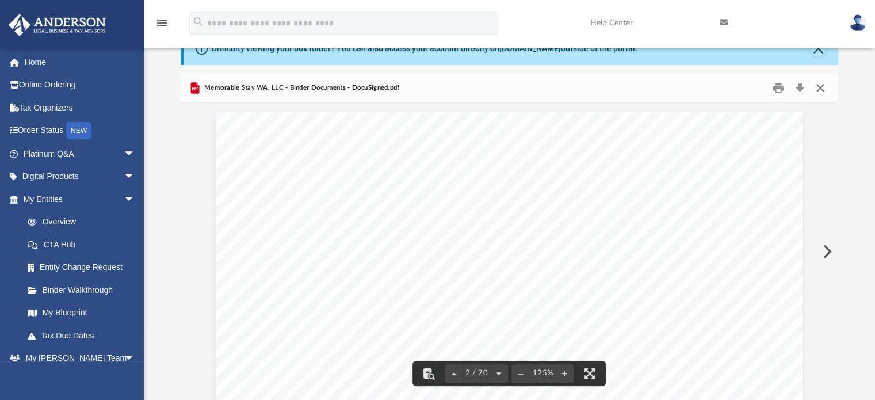
click at [818, 88] on button "Close" at bounding box center [820, 88] width 21 height 18
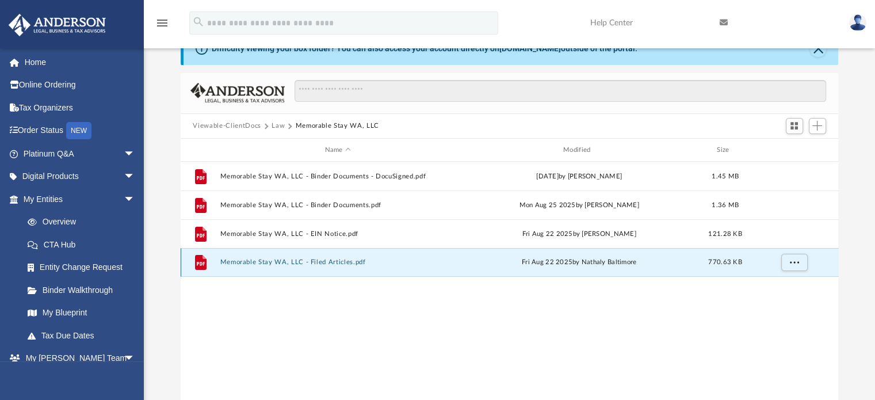
click at [334, 261] on button "Memorable Stay WA, LLC - Filed Articles.pdf" at bounding box center [338, 262] width 236 height 7
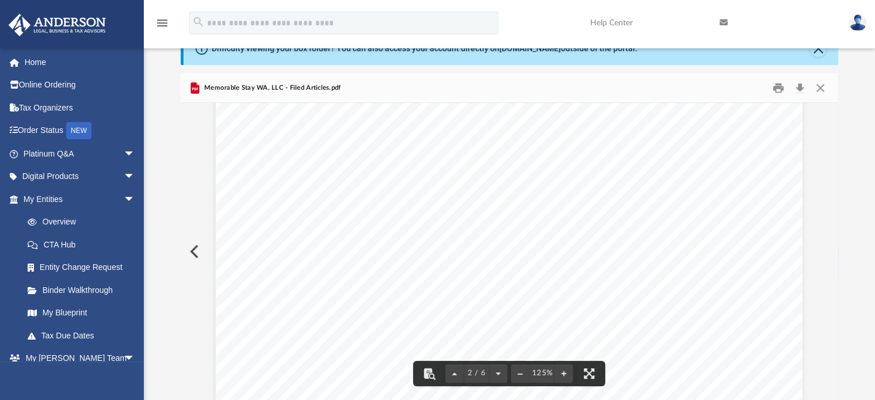
scroll to position [1035, 0]
click at [798, 85] on button "Download" at bounding box center [800, 88] width 21 height 18
